Goal: Task Accomplishment & Management: Use online tool/utility

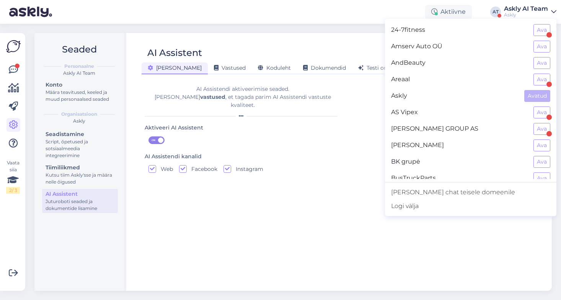
click at [518, 220] on div at bounding box center [439, 181] width 196 height 205
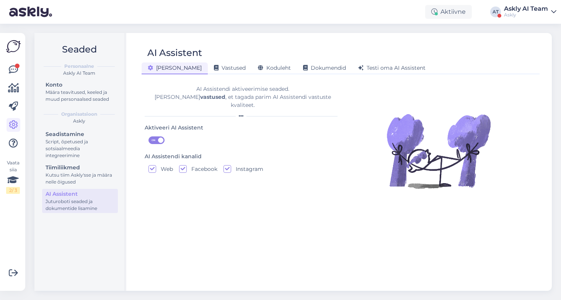
click at [510, 12] on div "Askly" at bounding box center [526, 15] width 44 height 6
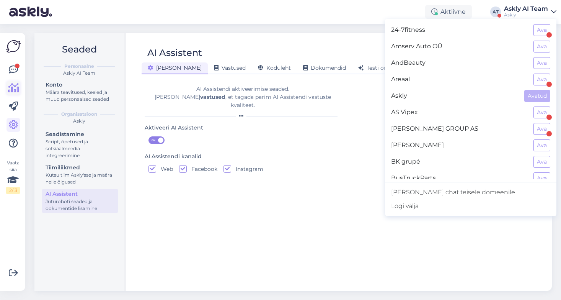
click at [9, 87] on icon at bounding box center [13, 87] width 11 height 9
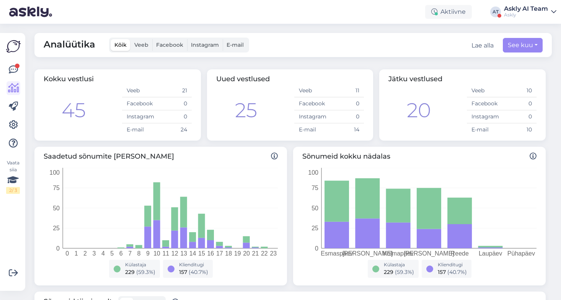
click at [140, 47] on span "Veeb" at bounding box center [141, 44] width 14 height 7
click at [130, 39] on input "Veeb" at bounding box center [130, 39] width 0 height 0
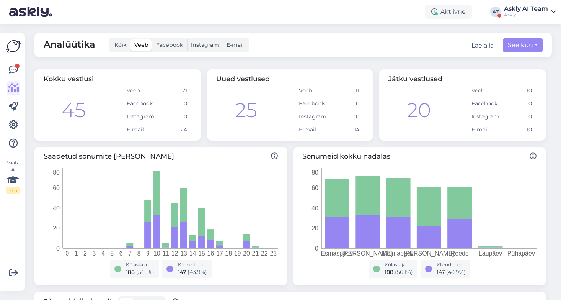
click at [122, 48] on label "Kõik" at bounding box center [121, 45] width 20 height 12
click at [111, 39] on input "Kõik" at bounding box center [111, 39] width 0 height 0
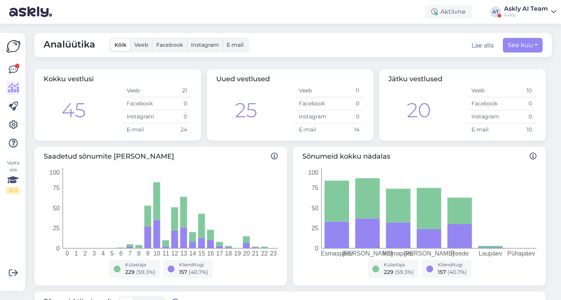
click at [146, 47] on span "Veeb" at bounding box center [141, 44] width 14 height 7
click at [130, 39] on input "Veeb" at bounding box center [130, 39] width 0 height 0
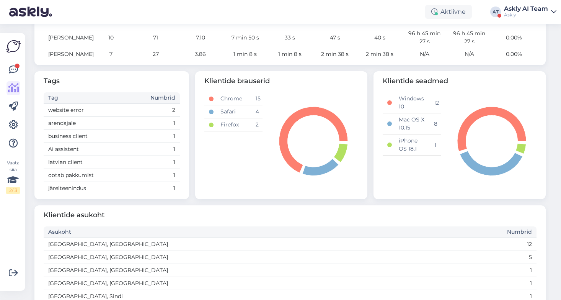
scroll to position [344, 0]
click at [246, 231] on div "Klientide asukoht Asukoht Numbrid Estonia, Tallinn 12 Estonia, Tartu 5 Denmark,…" at bounding box center [289, 262] width 511 height 115
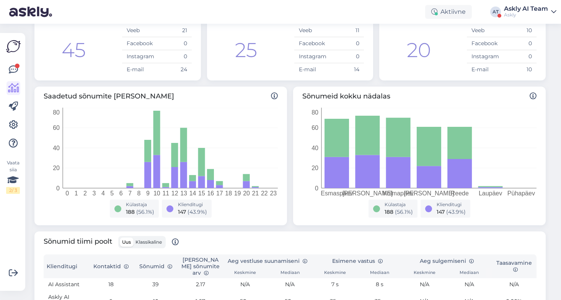
scroll to position [0, 0]
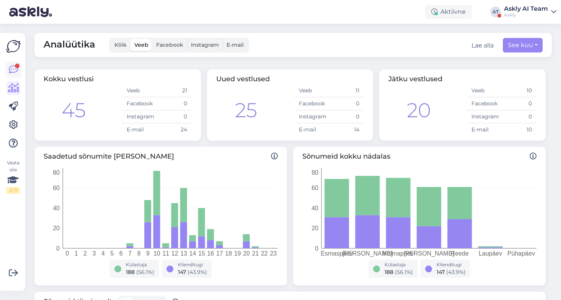
click at [9, 68] on icon at bounding box center [13, 69] width 9 height 9
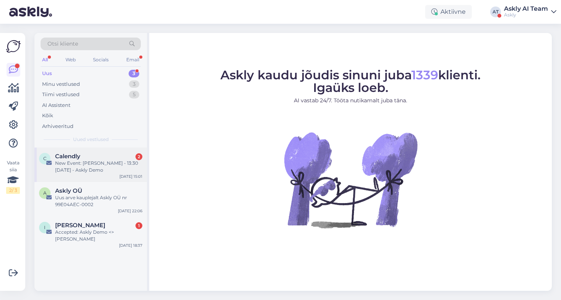
click at [102, 154] on div "Calendly 2" at bounding box center [98, 156] width 87 height 7
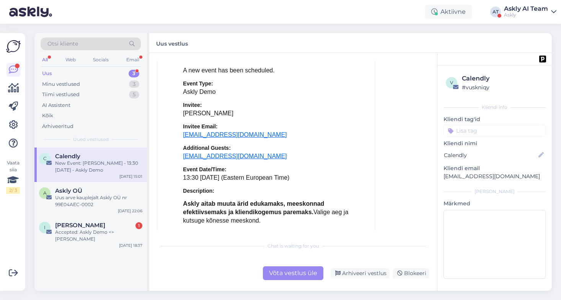
scroll to position [3371, 0]
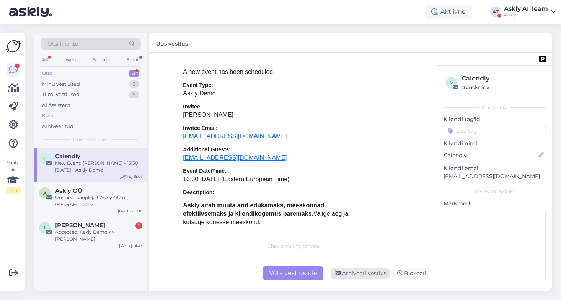
click at [364, 271] on div "Arhiveeri vestlus" at bounding box center [360, 273] width 59 height 10
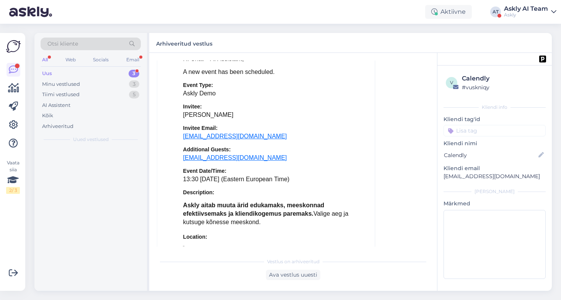
scroll to position [3278, 0]
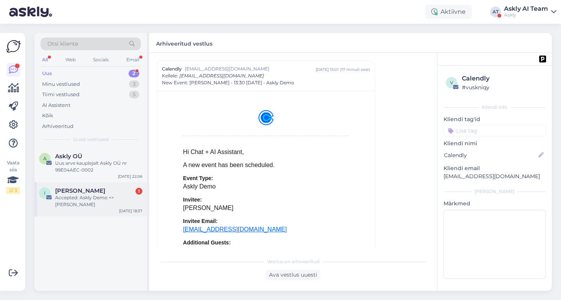
click at [81, 193] on span "[PERSON_NAME]" at bounding box center [80, 190] width 50 height 7
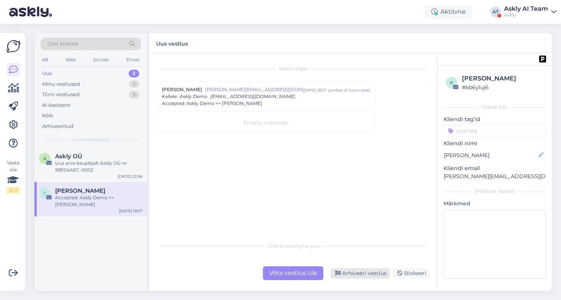
click at [360, 272] on div "Arhiveeri vestlus" at bounding box center [360, 273] width 59 height 10
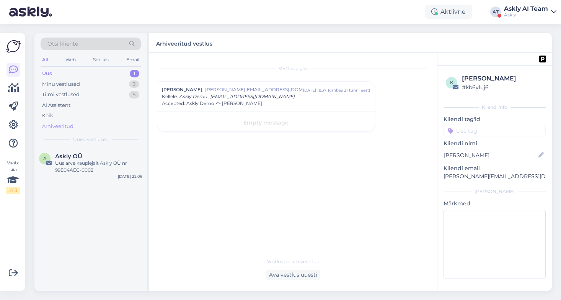
click at [64, 125] on div "Arhiveeritud" at bounding box center [57, 126] width 31 height 8
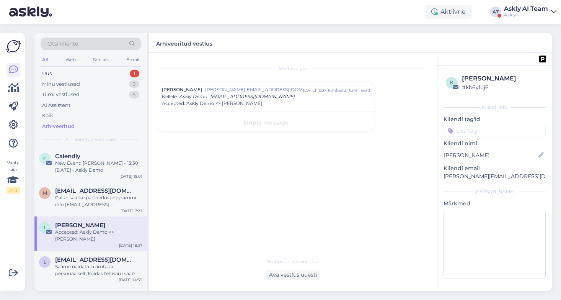
click at [521, 10] on div "Askly AI Team" at bounding box center [526, 9] width 44 height 6
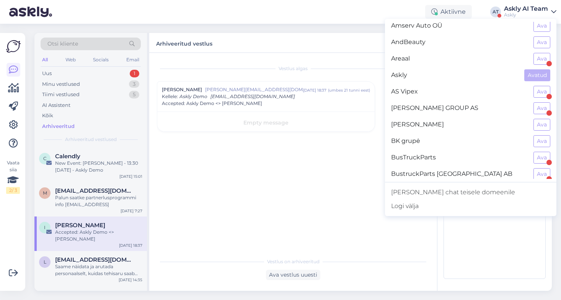
scroll to position [36, 0]
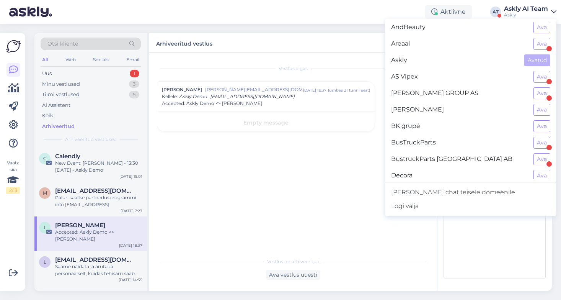
click at [213, 192] on div "Vestlus algas Ingrid Simmer Ingrid.Simmer@sportland.ee sept 15 18:37 ( umbes 21…" at bounding box center [296, 153] width 279 height 186
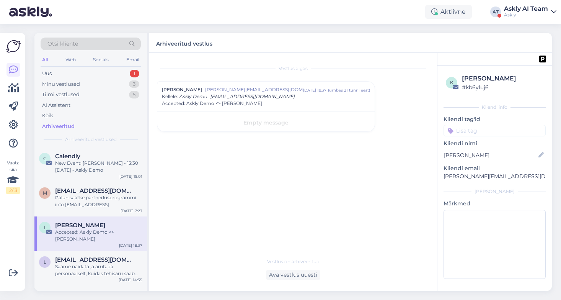
click at [87, 44] on div "Otsi kliente" at bounding box center [91, 43] width 100 height 13
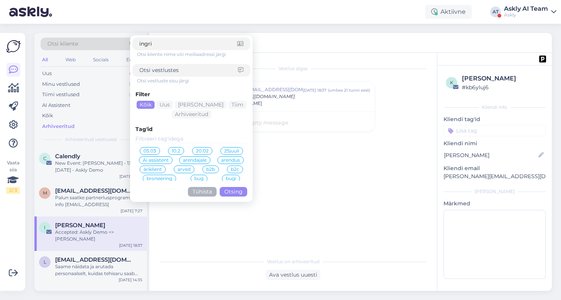
type input "[PERSON_NAME]"
click button "Otsing" at bounding box center [234, 192] width 28 height 10
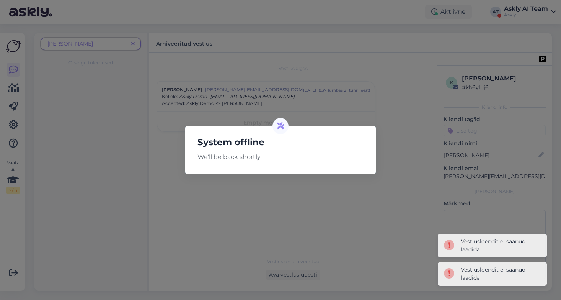
click at [290, 192] on div "System offline We'll be back shortly" at bounding box center [280, 150] width 561 height 300
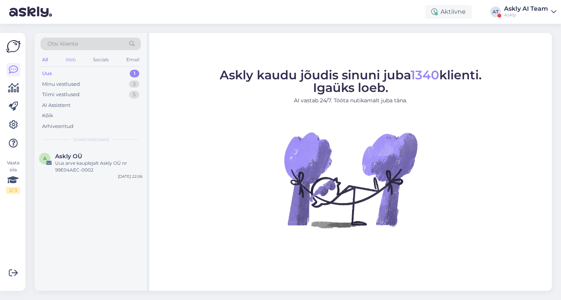
click at [64, 59] on div "Web" at bounding box center [70, 60] width 13 height 10
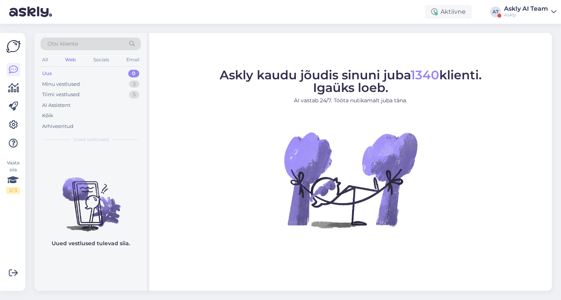
click at [80, 39] on div "Otsi kliente" at bounding box center [91, 43] width 100 height 13
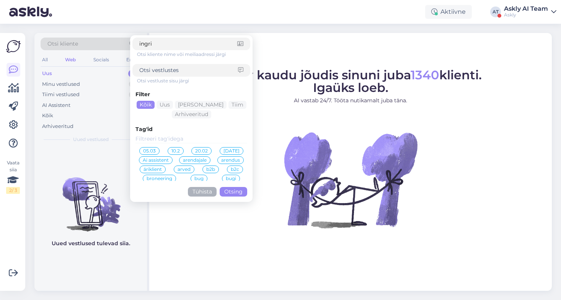
type input "ingrid"
click button "Otsing" at bounding box center [234, 192] width 28 height 10
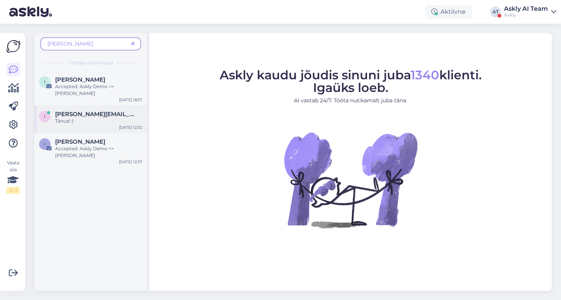
click at [125, 105] on div "i ingrid.simmer@sportland.ee Tänud :) Jul 8 12:32" at bounding box center [90, 119] width 112 height 28
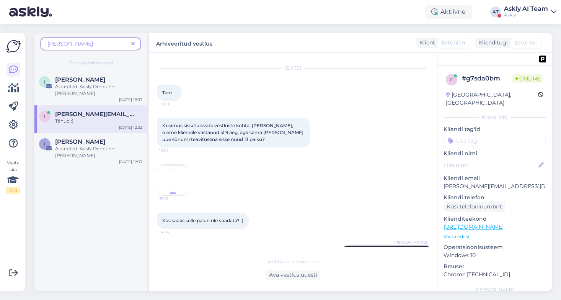
scroll to position [1094, 0]
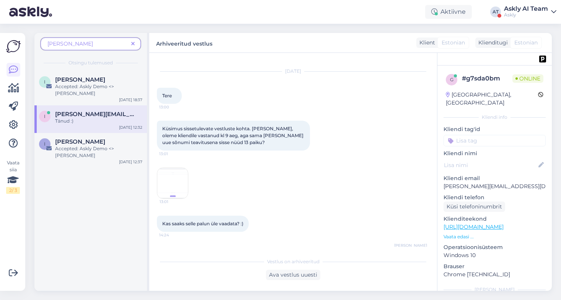
click at [170, 168] on img at bounding box center [172, 183] width 31 height 31
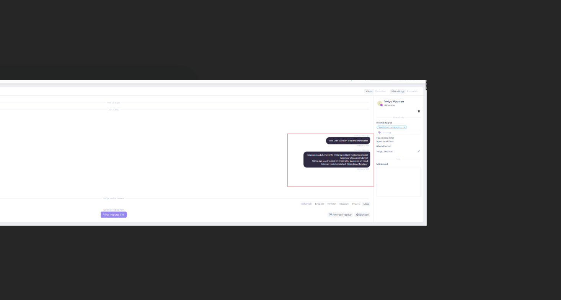
click at [358, 155] on img at bounding box center [281, 149] width 210 height 49
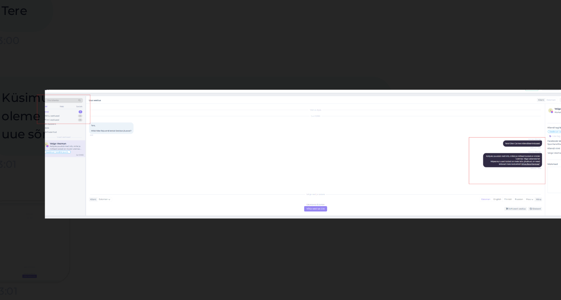
click at [298, 114] on div at bounding box center [280, 150] width 561 height 300
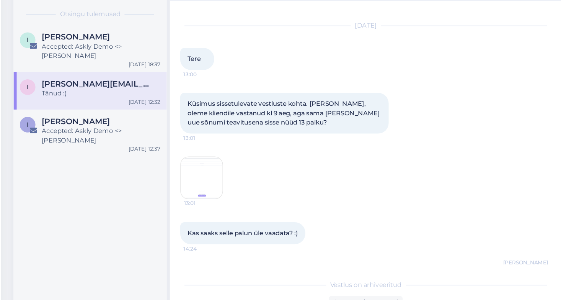
click at [357, 207] on div "Kas saaks selle palun üle vaadata? :) 14:24" at bounding box center [293, 223] width 272 height 33
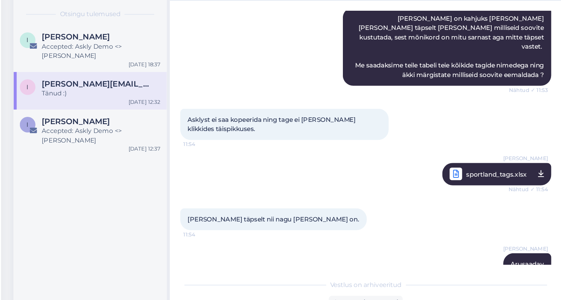
scroll to position [2436, 0]
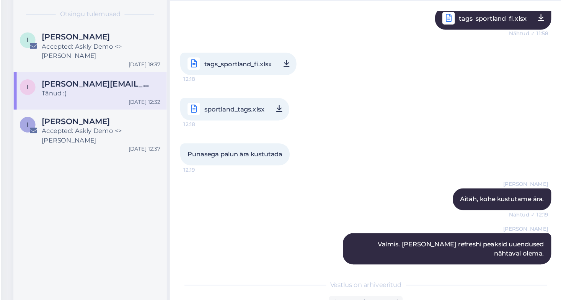
click at [267, 182] on div "Hans Niinemäe Aitäh, kohe kustutame ära. Nähtud ✓ 12:19" at bounding box center [293, 198] width 272 height 33
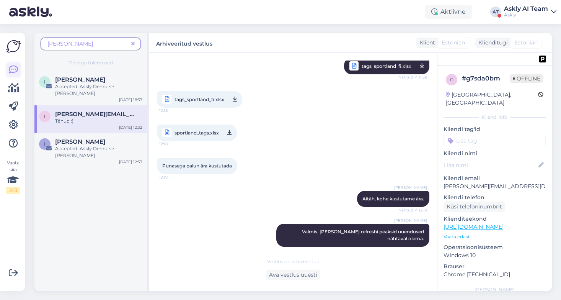
click at [8, 73] on link at bounding box center [14, 70] width 14 height 14
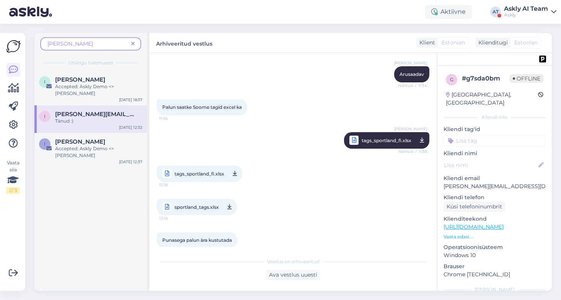
scroll to position [2361, 0]
click at [318, 158] on div "tags_sportland_fi.xlsx 12:18 sportland_tags.xlsx 12:18" at bounding box center [293, 191] width 272 height 67
click at [10, 124] on icon at bounding box center [13, 124] width 9 height 9
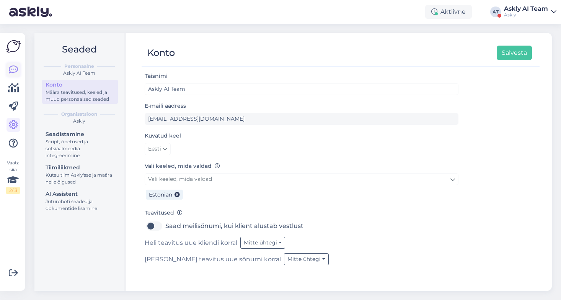
click at [10, 68] on icon at bounding box center [13, 69] width 9 height 9
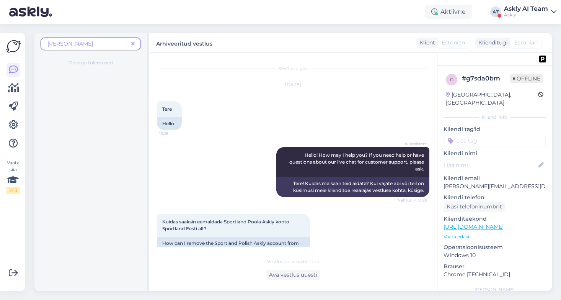
scroll to position [2436, 0]
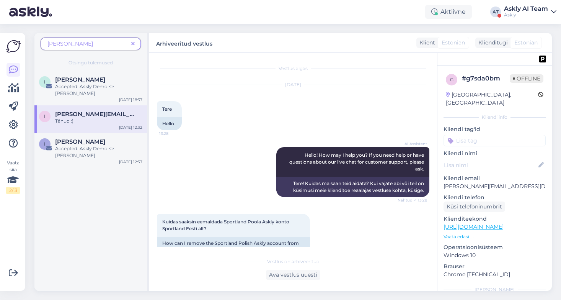
click at [523, 13] on div "Askly" at bounding box center [526, 15] width 44 height 6
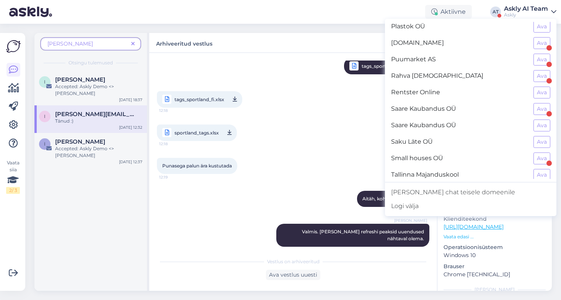
scroll to position [537, 0]
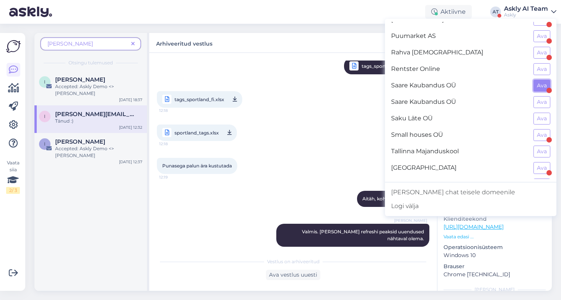
click at [538, 87] on button "Ava" at bounding box center [541, 86] width 17 height 12
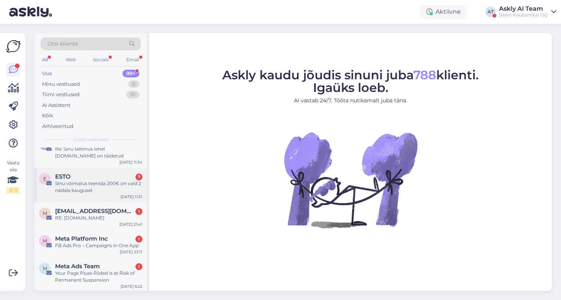
scroll to position [55, 0]
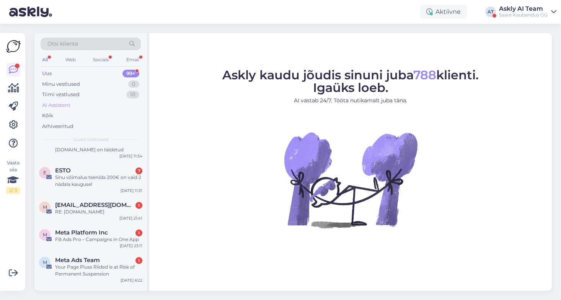
click at [69, 104] on div "AI Assistent" at bounding box center [56, 105] width 28 height 8
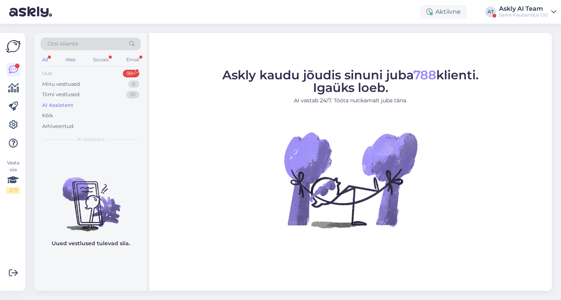
click at [55, 71] on div "Uus 99+" at bounding box center [91, 73] width 100 height 11
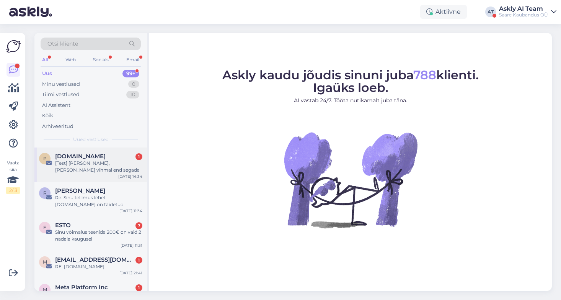
click at [96, 165] on div "[Test] [PERSON_NAME], [PERSON_NAME] vihmal end segada" at bounding box center [98, 167] width 87 height 14
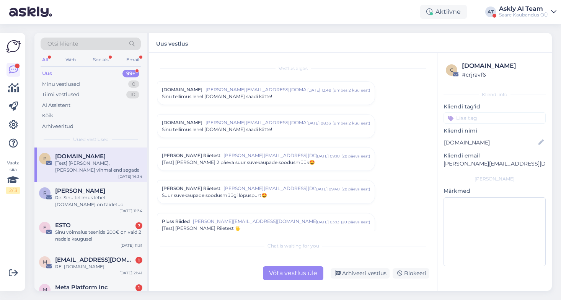
scroll to position [366, 0]
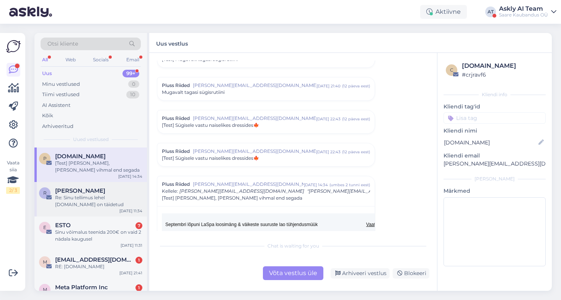
click at [99, 199] on div "Re: Sinu tellimus lehel [DOMAIN_NAME] on täidetud" at bounding box center [98, 201] width 87 height 14
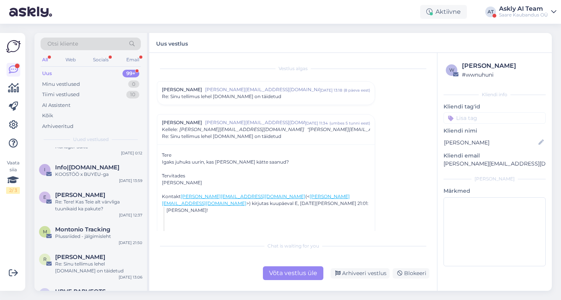
scroll to position [725, 0]
click at [103, 199] on div "Re: Tere! Kas Teie alt värvliga tuunikaid ka pakute?" at bounding box center [98, 206] width 87 height 14
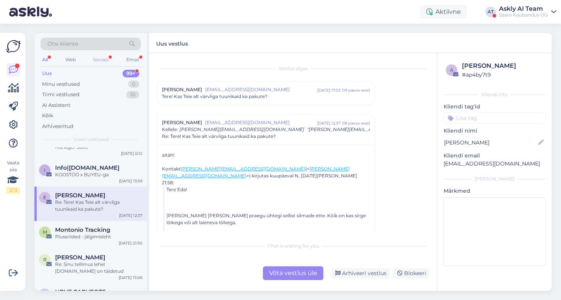
click at [100, 58] on div "Socials" at bounding box center [100, 60] width 19 height 10
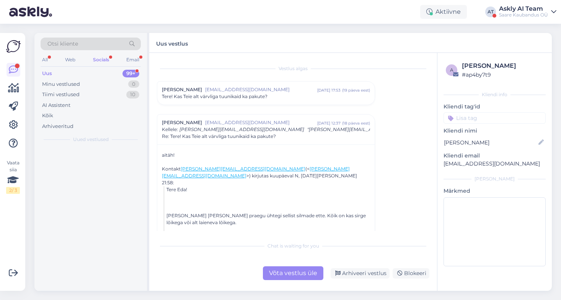
scroll to position [0, 0]
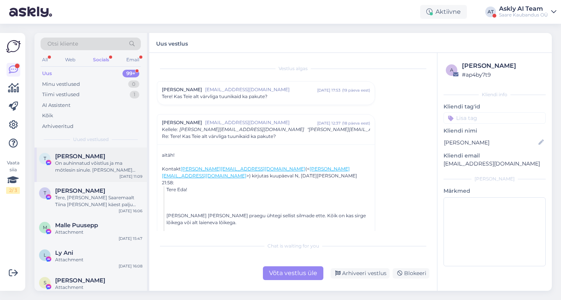
click at [95, 165] on div "On auhinnatud võistlus ja ma mõtlesin sinule. [PERSON_NAME] kooditud sõnumi, si…" at bounding box center [98, 167] width 87 height 14
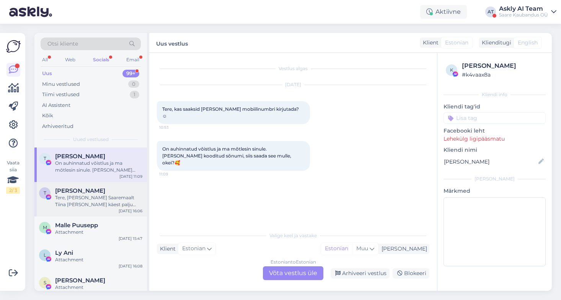
click at [85, 192] on div "[PERSON_NAME]" at bounding box center [98, 190] width 87 height 7
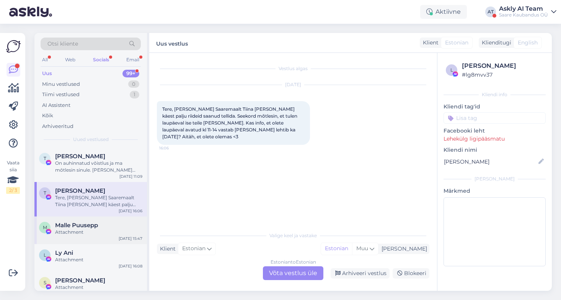
click at [92, 226] on span "Malle Puusepp" at bounding box center [76, 225] width 43 height 7
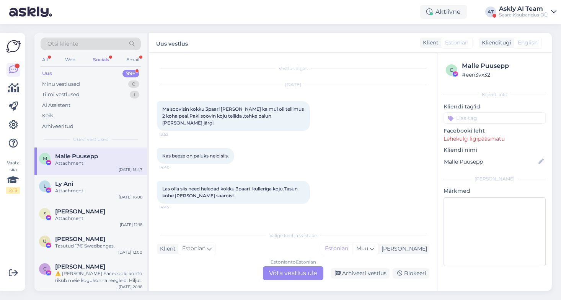
scroll to position [69, 0]
click at [92, 189] on div "Attachment" at bounding box center [98, 190] width 87 height 7
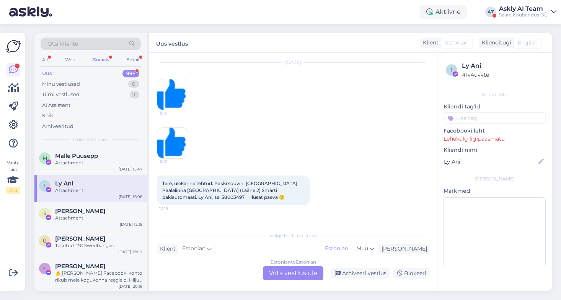
scroll to position [0, 0]
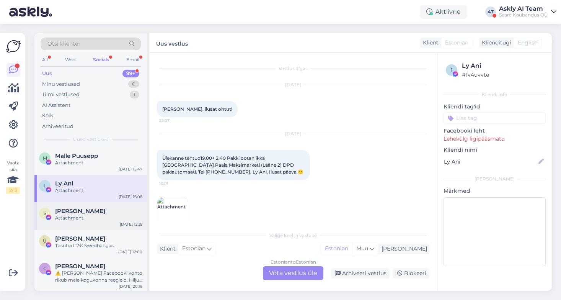
click at [103, 220] on div "Attachment" at bounding box center [98, 217] width 87 height 7
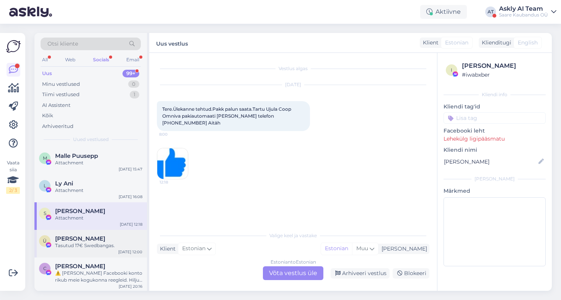
click at [104, 244] on div "Tasutud 17€ Swedbangas." at bounding box center [98, 245] width 87 height 7
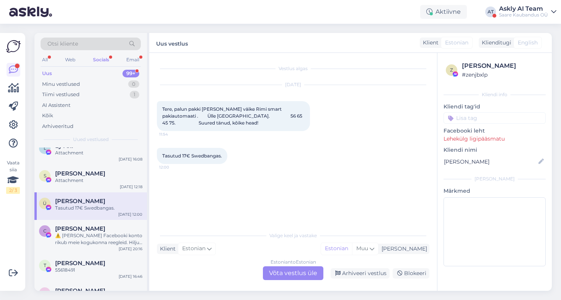
scroll to position [108, 0]
click at [87, 231] on div "⚠️ [PERSON_NAME] Facebooki konto rikub meie kogukonna reegleid. Hiljuti on meie…" at bounding box center [98, 238] width 87 height 14
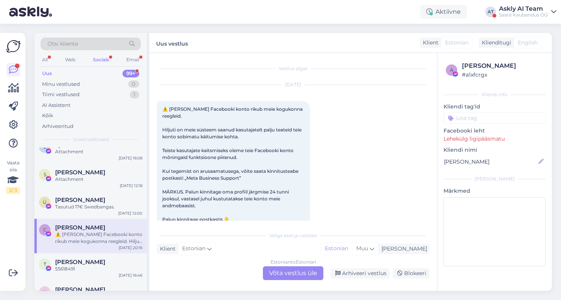
scroll to position [16, 0]
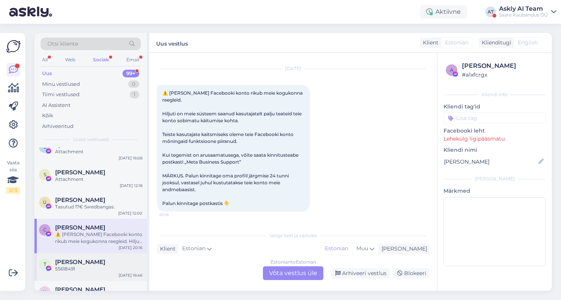
click at [88, 263] on span "[PERSON_NAME]" at bounding box center [80, 261] width 50 height 7
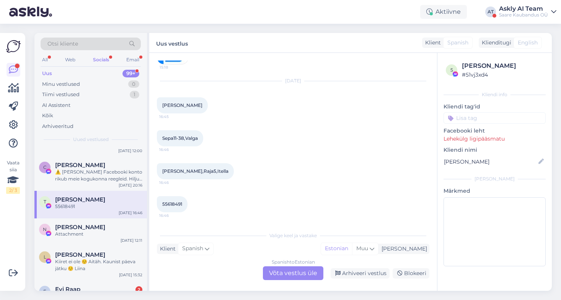
scroll to position [171, 0]
click at [83, 242] on div "N [PERSON_NAME] Attachment [DATE] 12:11" at bounding box center [90, 232] width 112 height 28
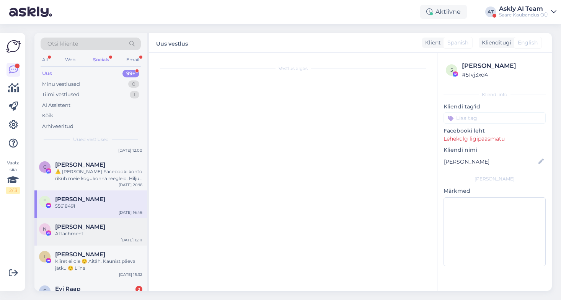
scroll to position [0, 0]
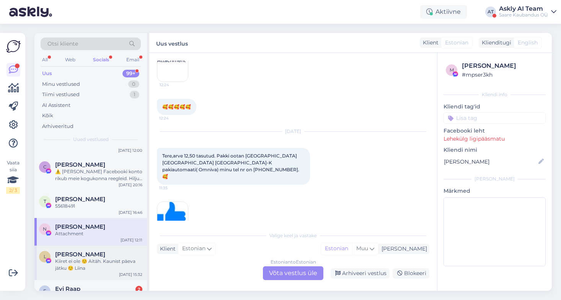
click at [86, 254] on span "[PERSON_NAME]" at bounding box center [80, 254] width 50 height 7
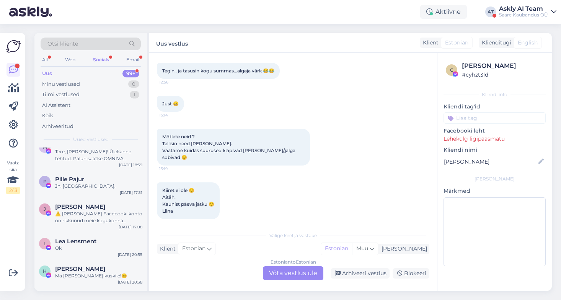
scroll to position [398, 0]
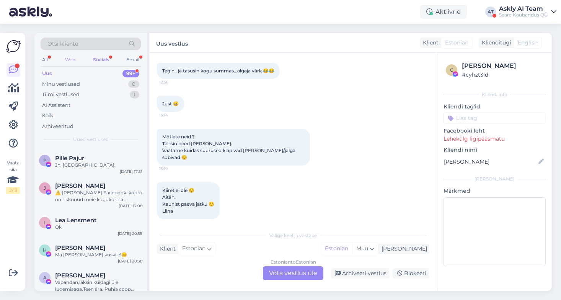
click at [68, 59] on div "Web" at bounding box center [70, 60] width 13 height 10
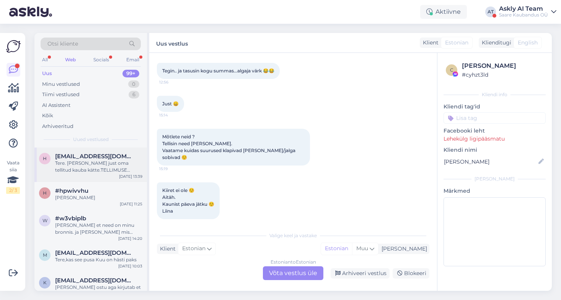
click at [80, 160] on div "Tere. [PERSON_NAME] just oma tellitud kauba kätte.TELLIMUSE NUMBER: 129550] ([D…" at bounding box center [98, 167] width 87 height 14
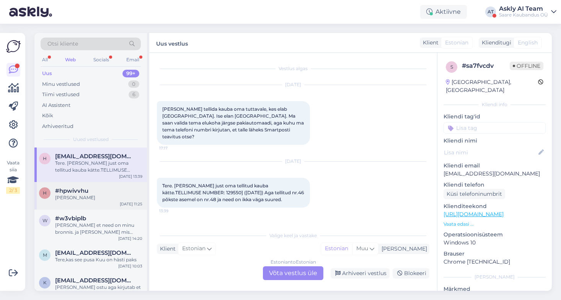
click at [78, 194] on div "[PERSON_NAME]" at bounding box center [98, 197] width 87 height 7
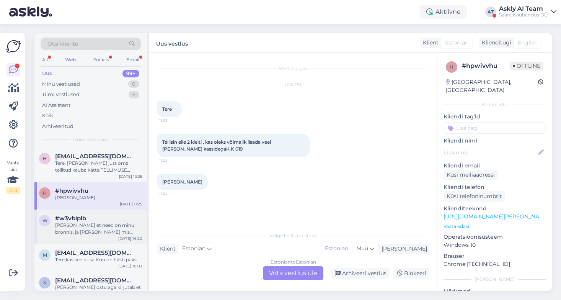
click at [83, 226] on div "[PERSON_NAME] et need on minu bronnis. ja [PERSON_NAME] mis valisin on alles" at bounding box center [98, 229] width 87 height 14
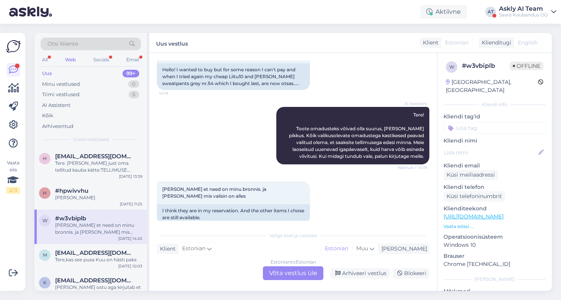
scroll to position [86, 0]
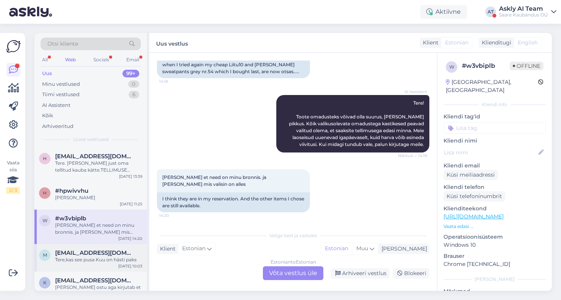
click at [103, 249] on span "[EMAIL_ADDRESS][DOMAIN_NAME]" at bounding box center [95, 252] width 80 height 7
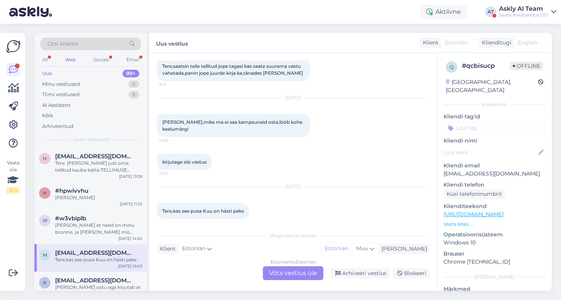
scroll to position [55, 0]
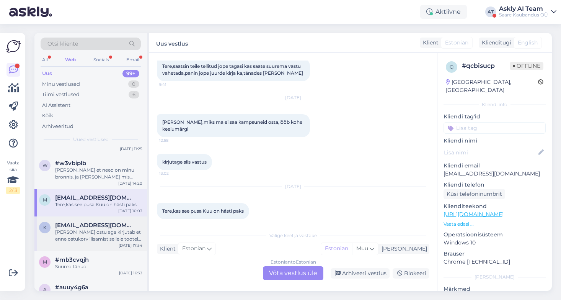
click at [105, 219] on div "k [EMAIL_ADDRESS][DOMAIN_NAME] [PERSON_NAME] ostu aga kirjutab et enne ostukorv…" at bounding box center [90, 233] width 112 height 34
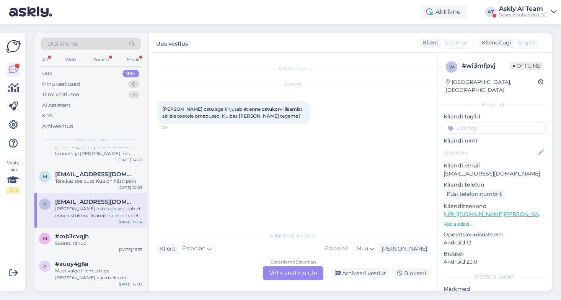
scroll to position [91, 0]
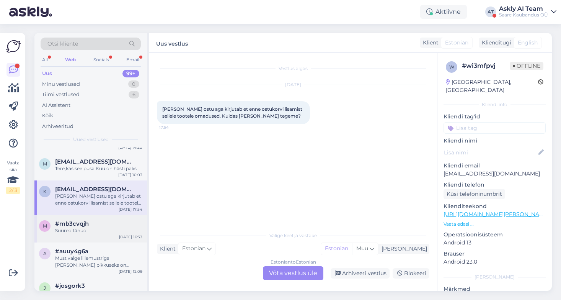
click at [87, 220] on span "#mb3cvqjh" at bounding box center [72, 223] width 34 height 7
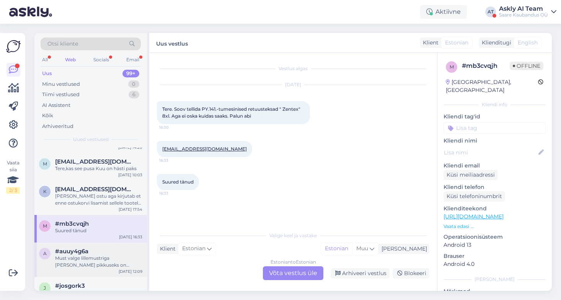
click at [93, 251] on div "#auuy4g6a" at bounding box center [98, 251] width 87 height 7
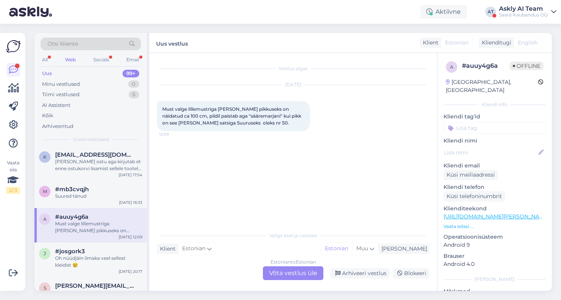
scroll to position [143, 0]
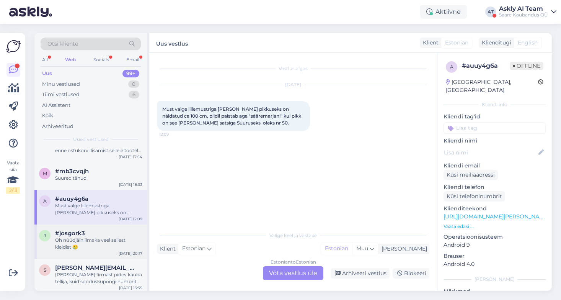
click at [86, 236] on div "Oh nüüdjäin ilmaka veel sellest kleidist 😢" at bounding box center [98, 243] width 87 height 14
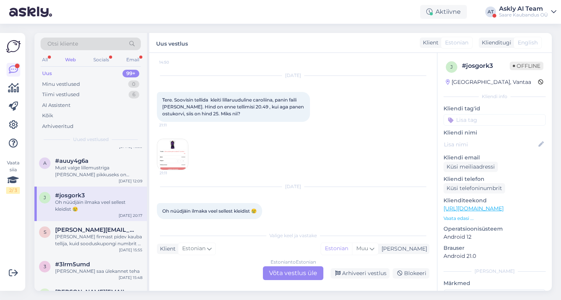
scroll to position [183, 0]
click at [85, 235] on div "[PERSON_NAME] firmast pidev kauba tellija, kuid sooduskupongi numbrit ei saa/ei…" at bounding box center [98, 238] width 87 height 14
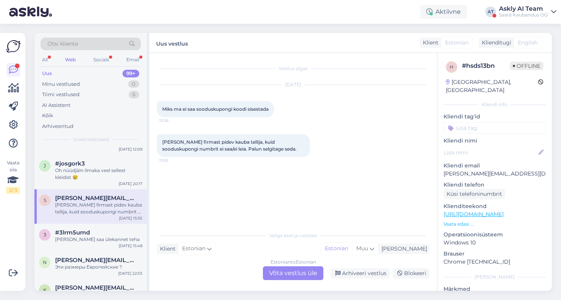
scroll to position [214, 0]
click at [93, 235] on div "[PERSON_NAME] saa ülekannet teha" at bounding box center [98, 238] width 87 height 7
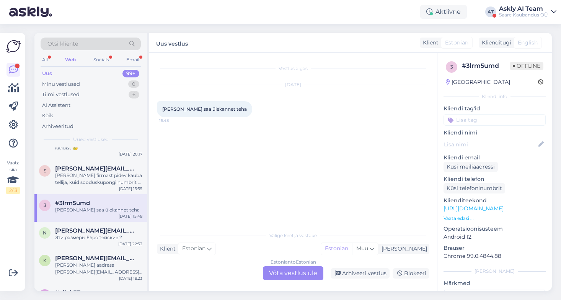
scroll to position [244, 0]
click at [98, 240] on div "n [PERSON_NAME][EMAIL_ADDRESS][DOMAIN_NAME] Эти размеры Европейские ? [DATE] 22…" at bounding box center [90, 234] width 112 height 28
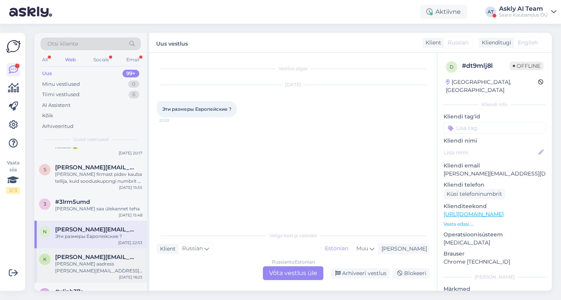
click at [99, 262] on div "[PERSON_NAME] aadress [PERSON_NAME][EMAIL_ADDRESS][DOMAIN_NAME]" at bounding box center [98, 267] width 87 height 14
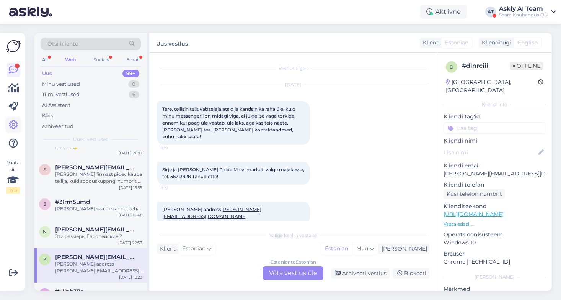
click at [13, 124] on icon at bounding box center [13, 124] width 9 height 9
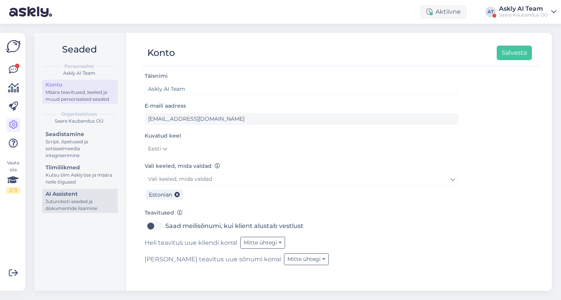
click at [96, 208] on div "Juturoboti seaded ja dokumentide lisamine" at bounding box center [80, 205] width 69 height 14
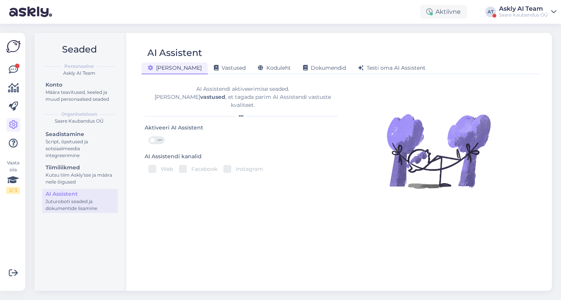
click at [152, 137] on span at bounding box center [152, 139] width 5 height 5
click at [148, 136] on input "OFF" at bounding box center [148, 136] width 0 height 0
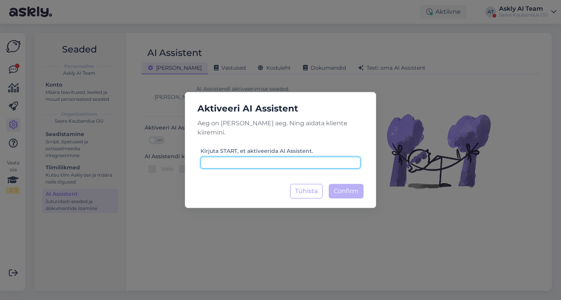
click at [265, 158] on input at bounding box center [280, 162] width 160 height 12
type input "start"
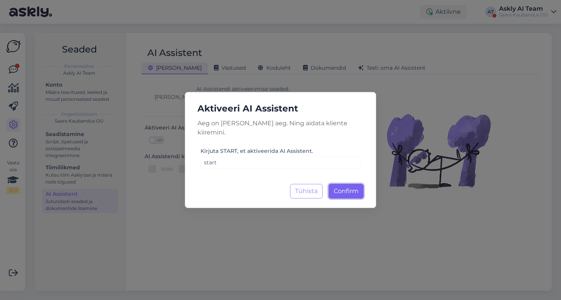
click at [347, 187] on span "Confirm" at bounding box center [346, 190] width 25 height 7
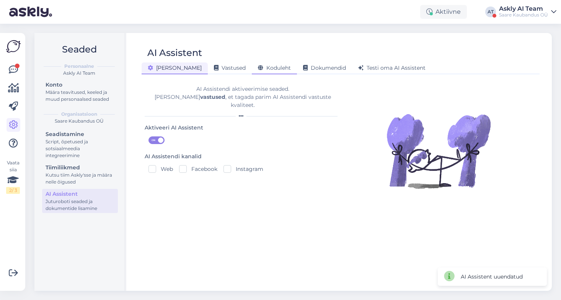
click at [252, 72] on div "Koduleht" at bounding box center [274, 68] width 45 height 12
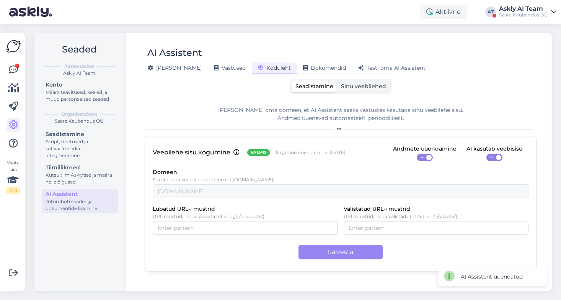
click at [353, 86] on span "Sinu veebilehed" at bounding box center [363, 86] width 45 height 7
click at [337, 80] on input "Sinu veebilehed" at bounding box center [337, 80] width 0 height 0
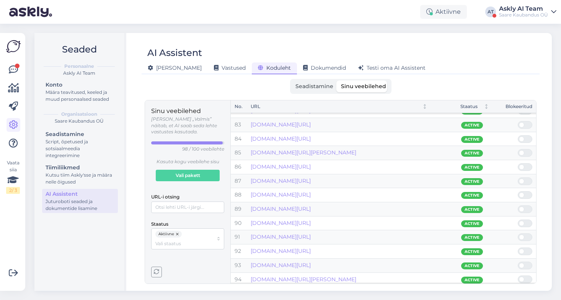
scroll to position [1128, 0]
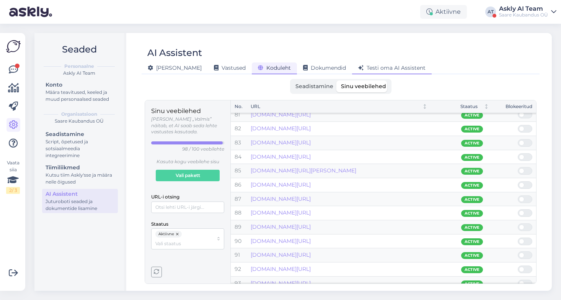
click at [363, 69] on span "Testi oma AI Assistent" at bounding box center [391, 67] width 67 height 7
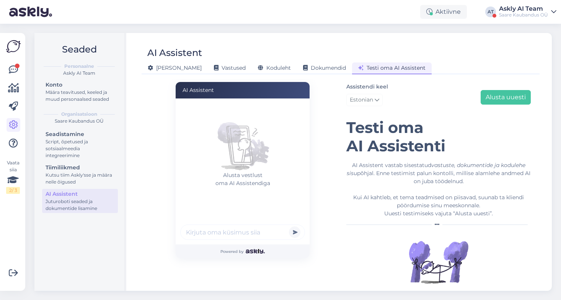
click at [250, 237] on div at bounding box center [242, 233] width 125 height 18
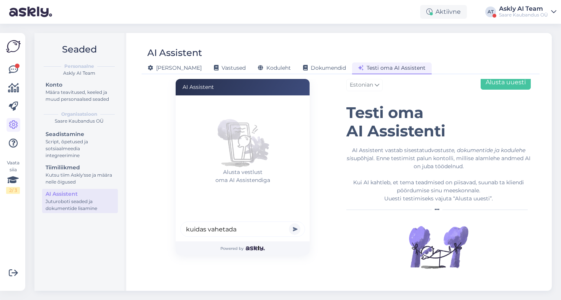
type input "kuidas vahetada"
click at [289, 223] on button "submit" at bounding box center [294, 228] width 11 height 11
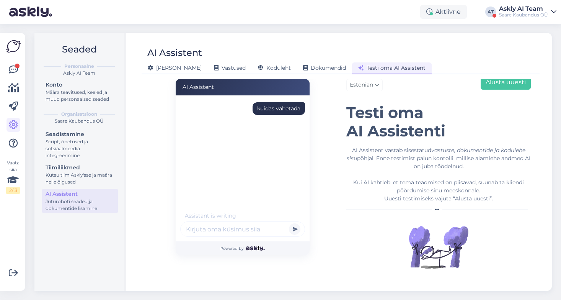
scroll to position [106, 0]
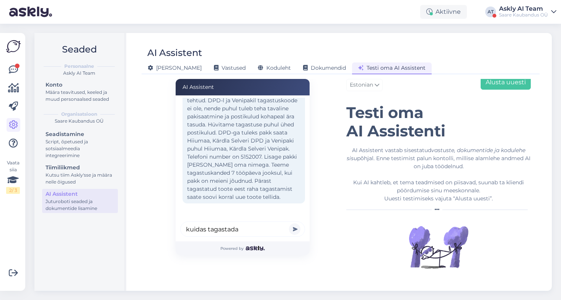
type input "kuidas tagastada"
click at [289, 223] on button "submit" at bounding box center [294, 228] width 11 height 11
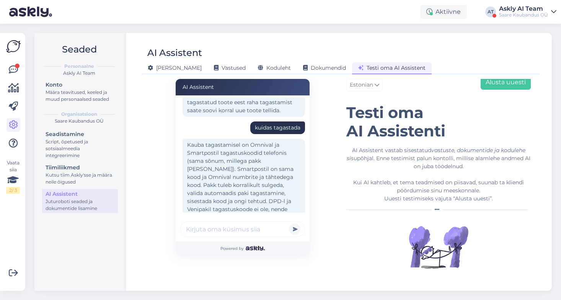
scroll to position [277, 0]
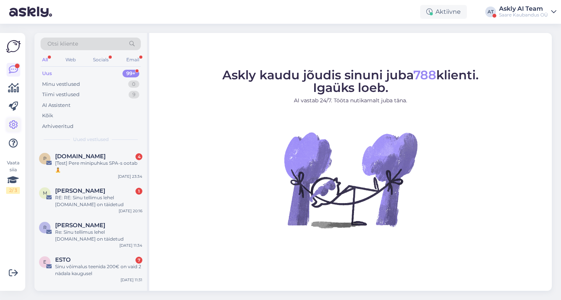
click at [11, 126] on icon at bounding box center [13, 124] width 9 height 9
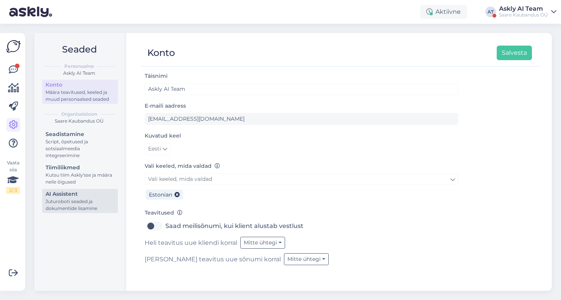
click at [86, 204] on div "Juturoboti seaded ja dokumentide lisamine" at bounding box center [80, 205] width 69 height 14
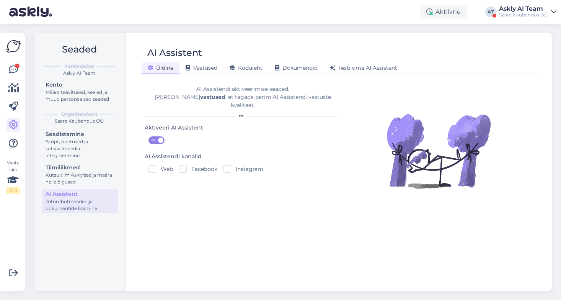
click at [505, 244] on div at bounding box center [439, 181] width 196 height 205
click at [15, 142] on icon at bounding box center [13, 142] width 9 height 9
